Goal: Task Accomplishment & Management: Use online tool/utility

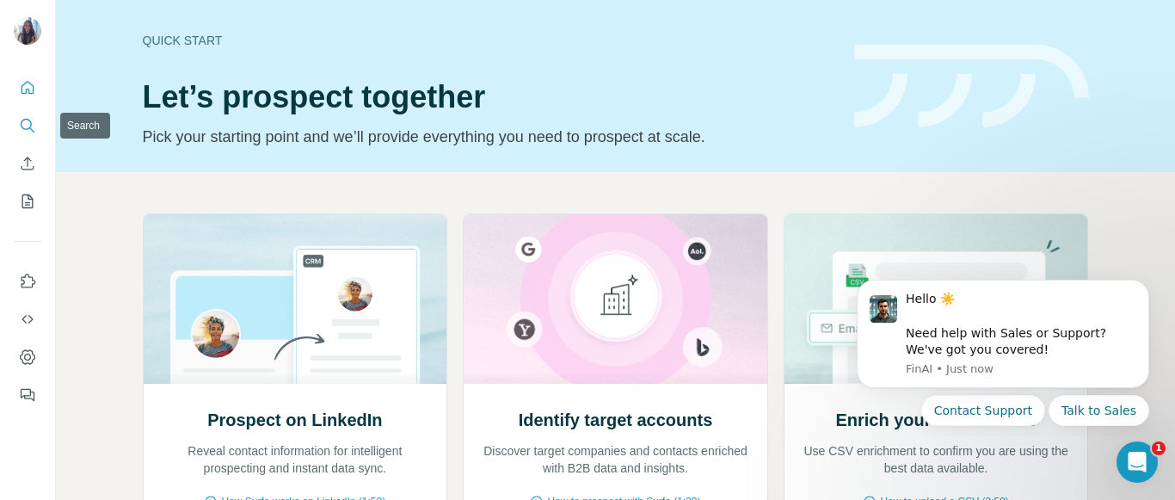
click at [24, 120] on icon "Search" at bounding box center [27, 125] width 17 height 17
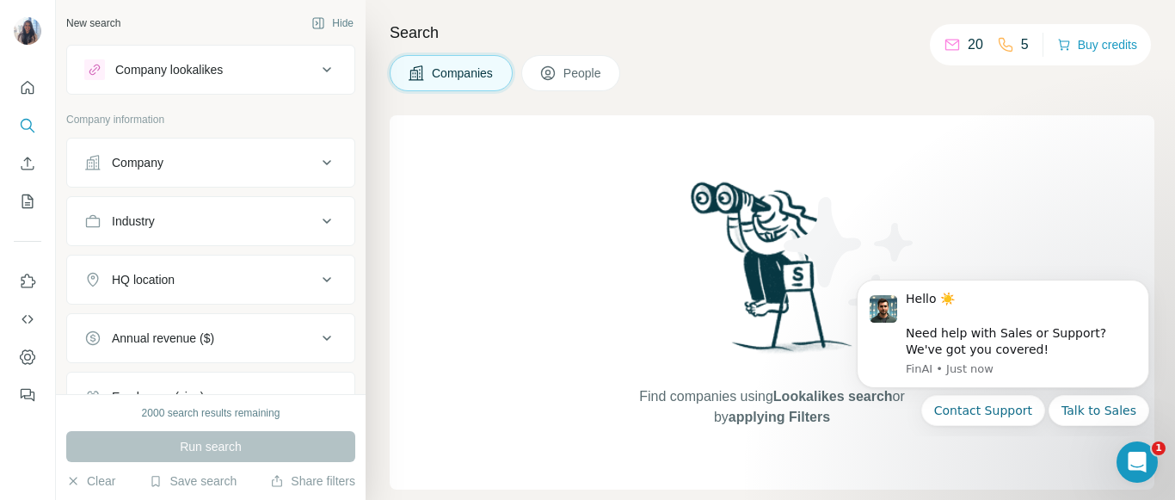
click at [194, 169] on div "Company" at bounding box center [200, 162] width 232 height 17
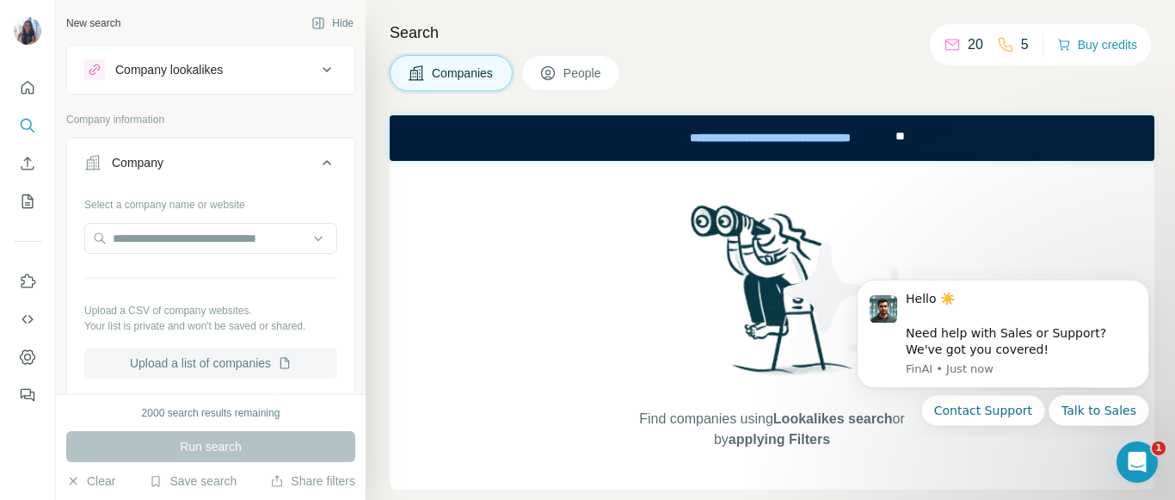
click at [199, 364] on button "Upload a list of companies" at bounding box center [210, 363] width 253 height 31
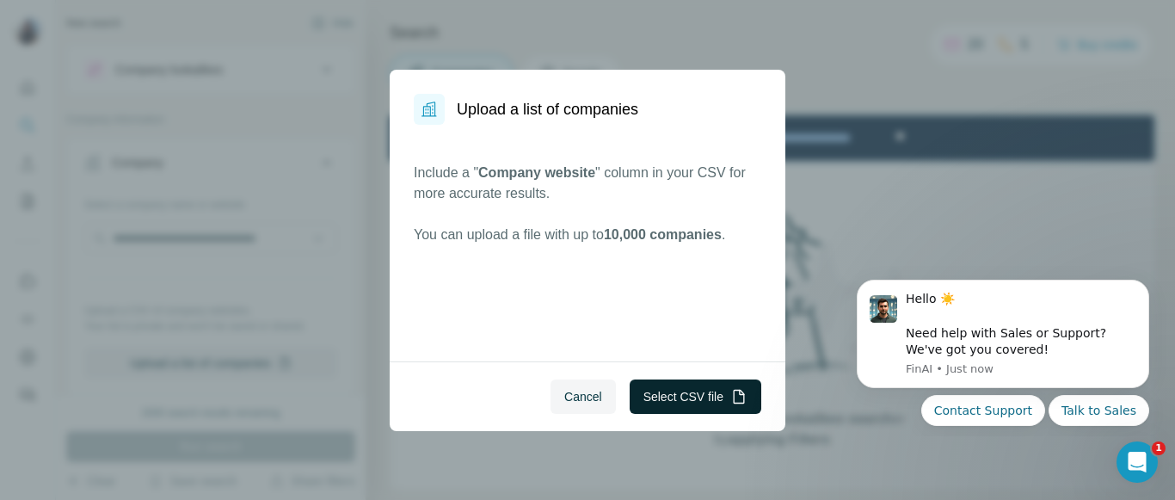
click at [694, 391] on button "Select CSV file" at bounding box center [696, 396] width 132 height 34
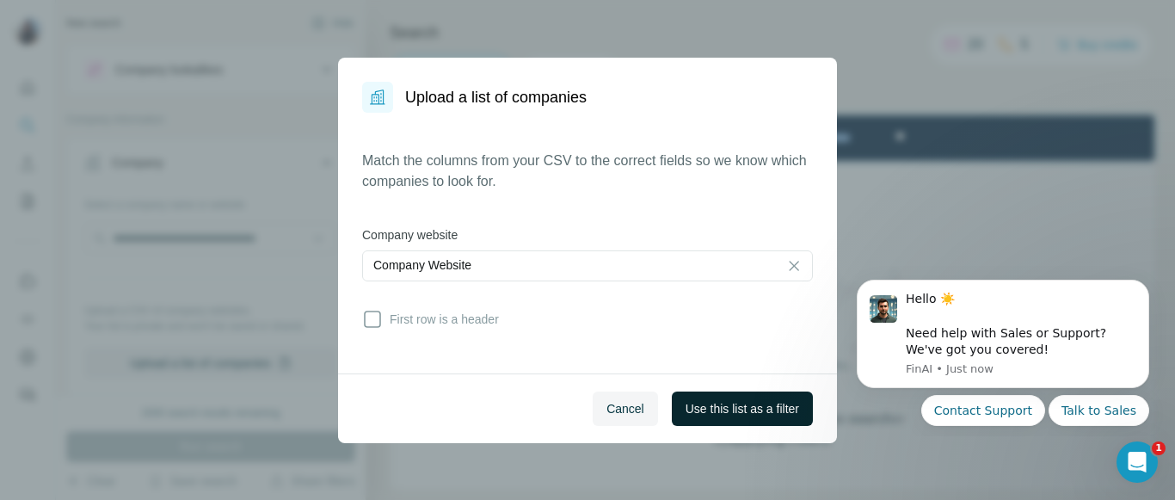
click at [712, 406] on span "Use this list as a filter" at bounding box center [743, 408] width 114 height 17
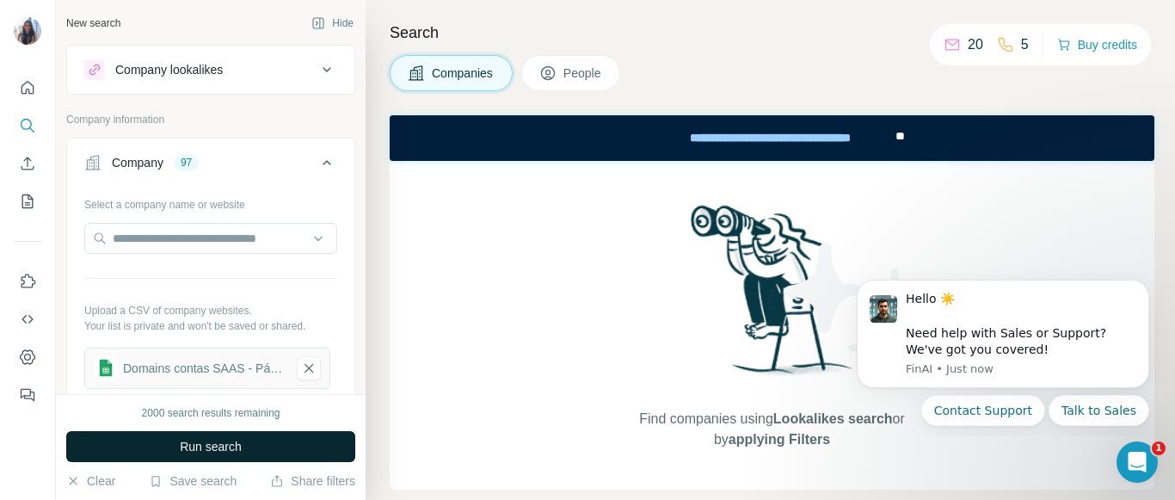
click at [204, 445] on span "Run search" at bounding box center [211, 446] width 62 height 17
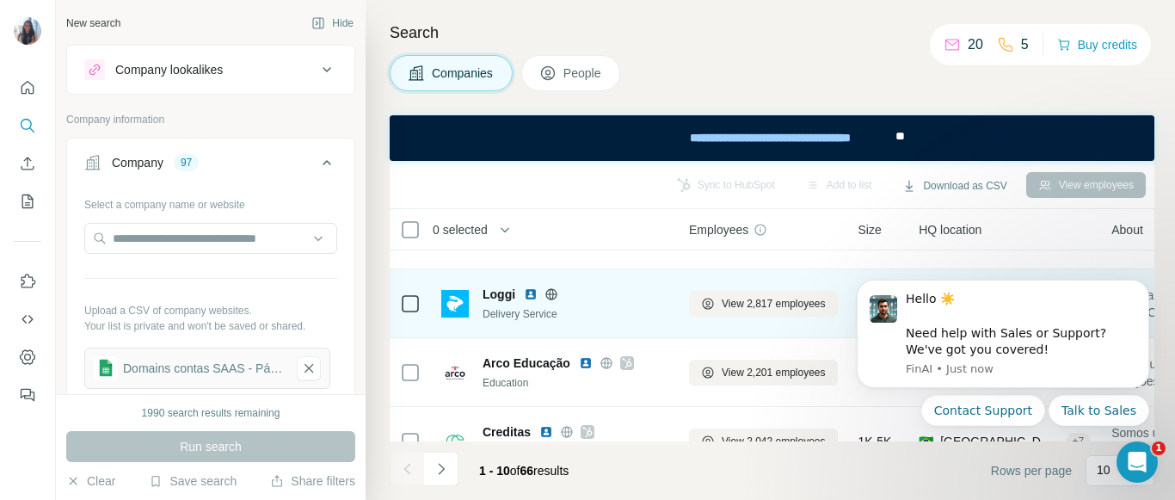
scroll to position [504, 0]
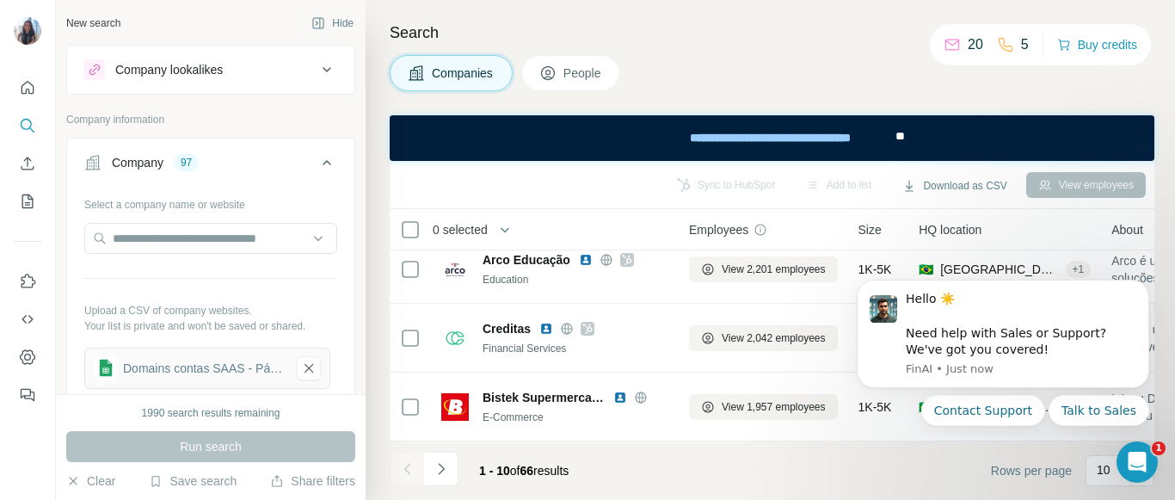
click at [595, 71] on span "People" at bounding box center [584, 73] width 40 height 17
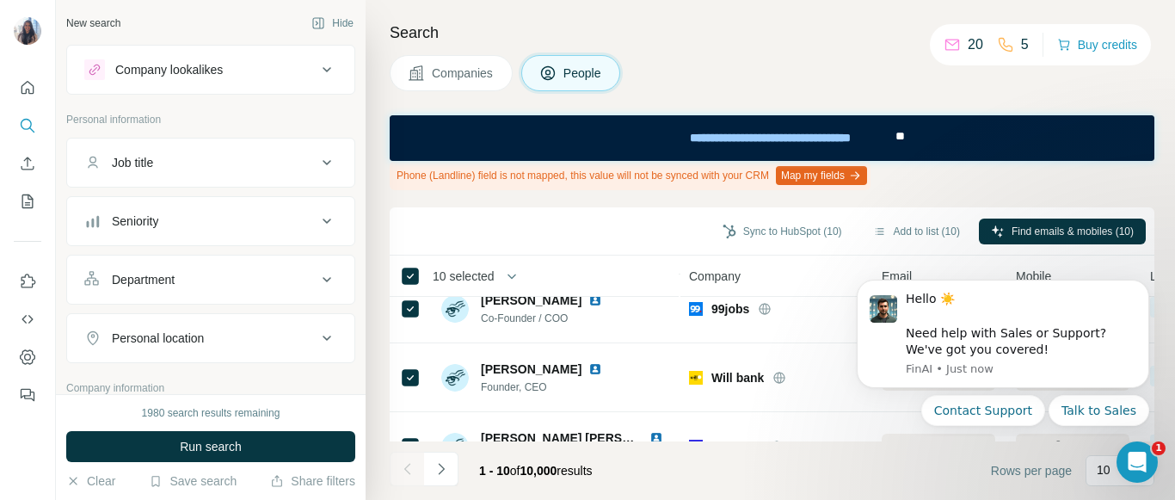
click at [479, 266] on span "10 selected" at bounding box center [475, 276] width 108 height 34
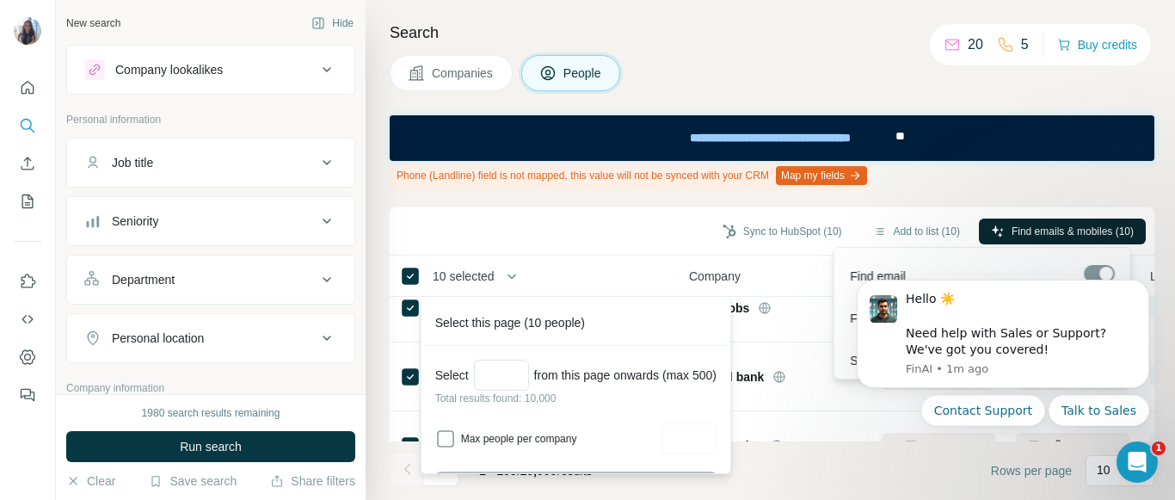
scroll to position [505, 0]
click at [583, 226] on div "Sync to HubSpot (10) Add to list (10) Find emails & mobiles (10)" at bounding box center [772, 231] width 748 height 30
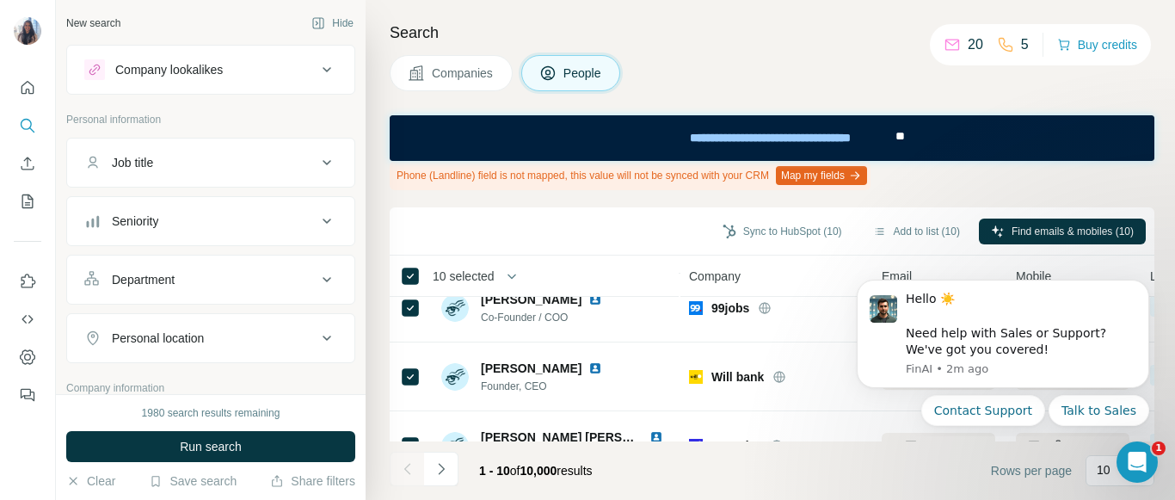
click at [267, 70] on div "Company lookalikes" at bounding box center [200, 69] width 232 height 21
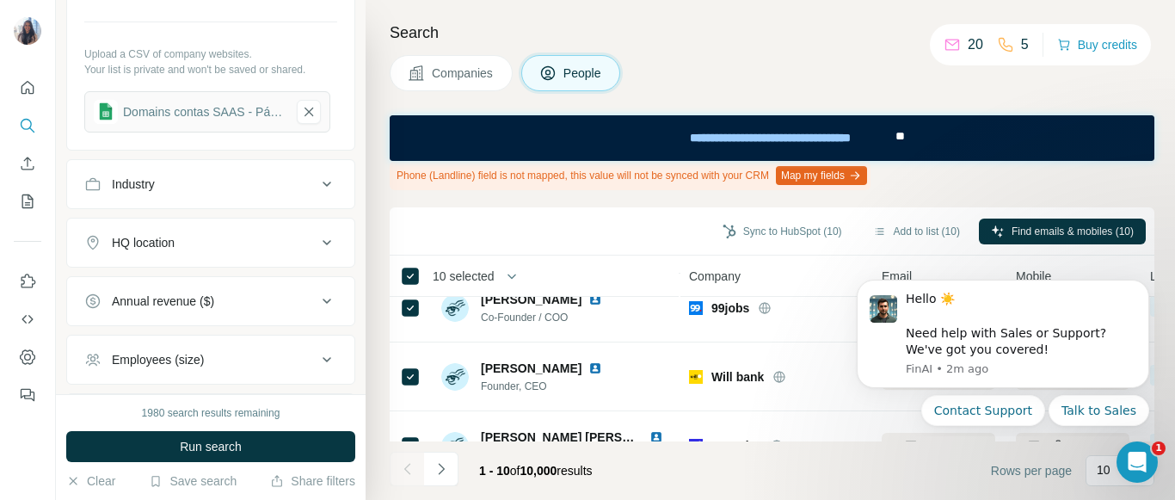
scroll to position [670, 0]
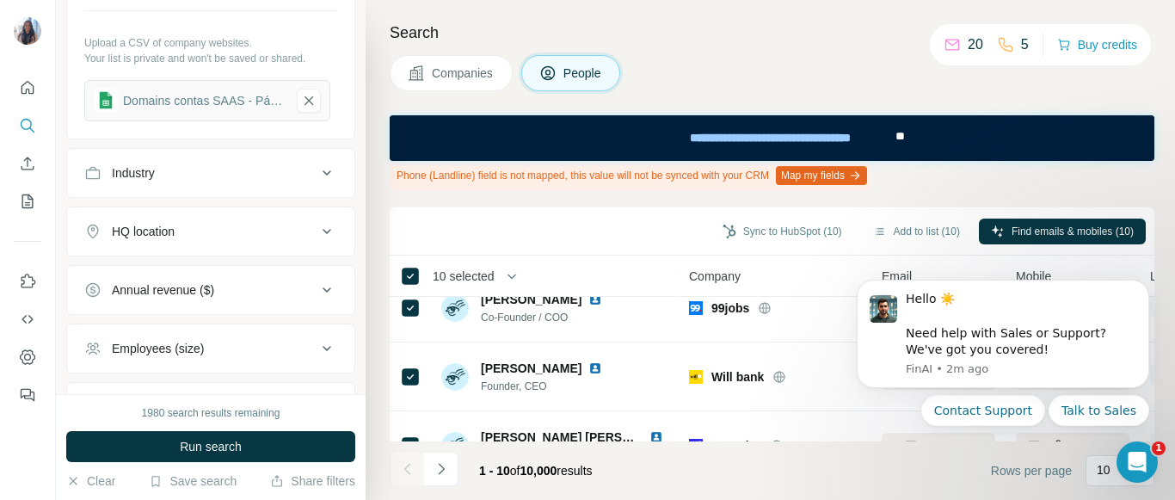
click at [186, 344] on div "Employees (size)" at bounding box center [158, 348] width 92 height 17
click at [312, 96] on icon "button" at bounding box center [308, 100] width 15 height 17
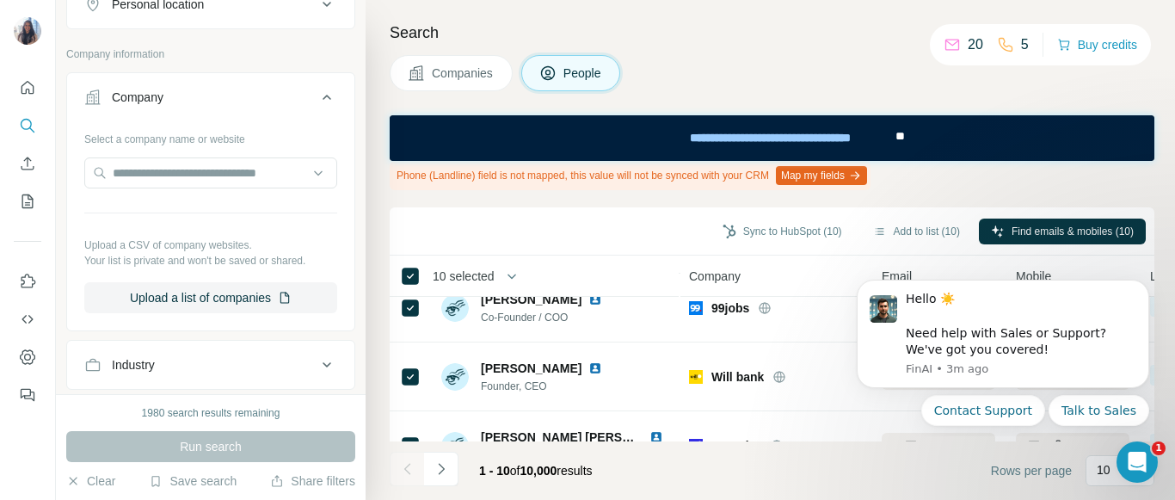
scroll to position [418, 0]
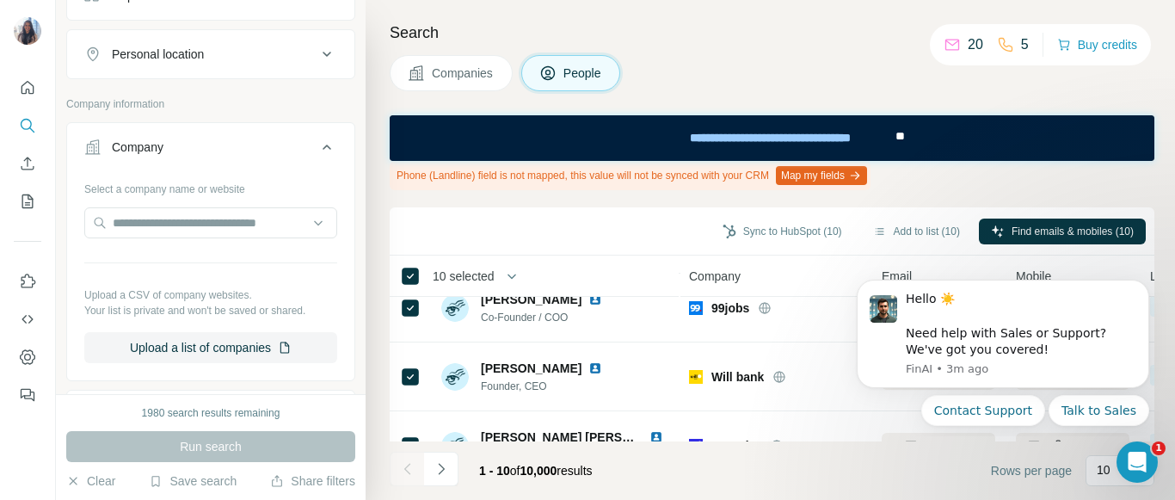
click at [317, 145] on icon at bounding box center [327, 147] width 21 height 21
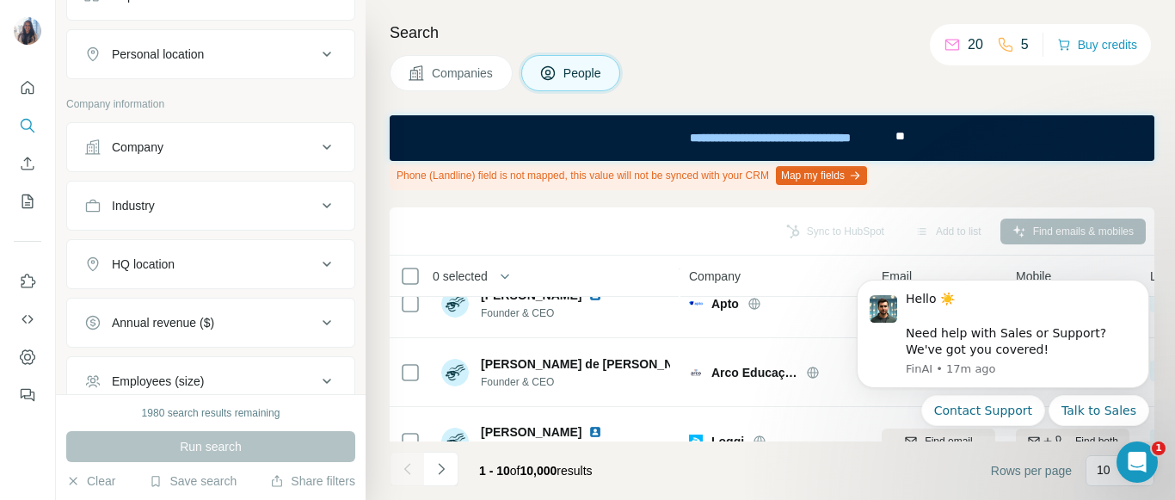
scroll to position [0, 0]
